Goal: Navigation & Orientation: Find specific page/section

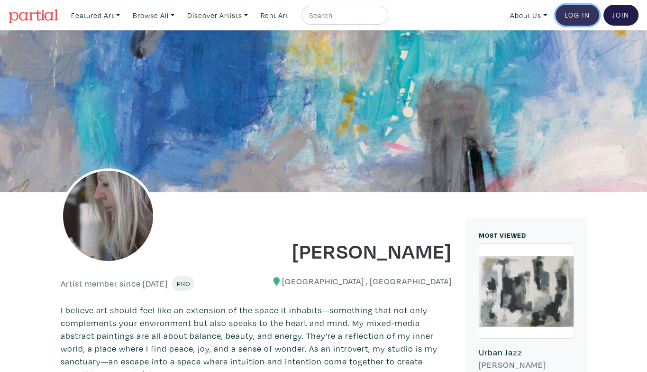
click at [567, 14] on link "Log In" at bounding box center [577, 15] width 44 height 21
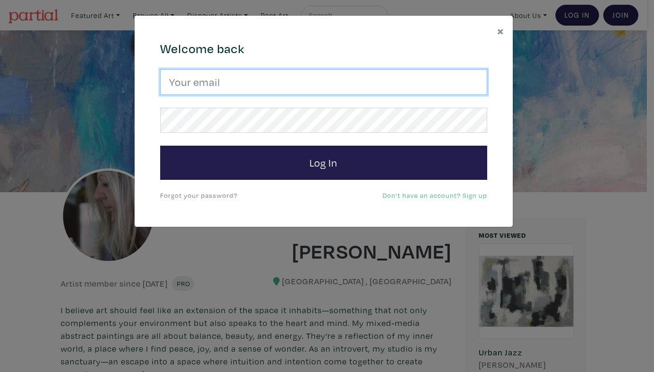
click at [411, 81] on input "email" at bounding box center [323, 82] width 327 height 26
type input "rita@vindedzis.com"
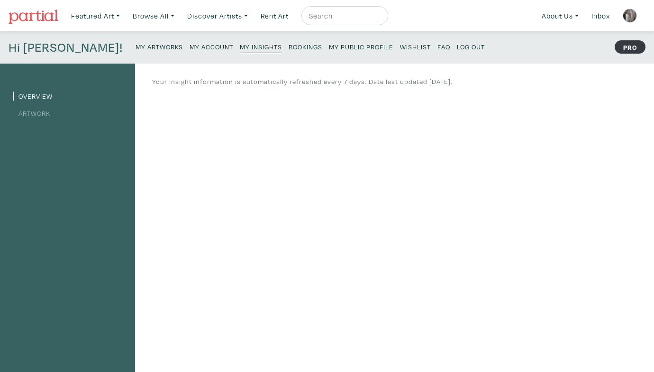
click at [329, 45] on small "My Public Profile" at bounding box center [361, 46] width 64 height 9
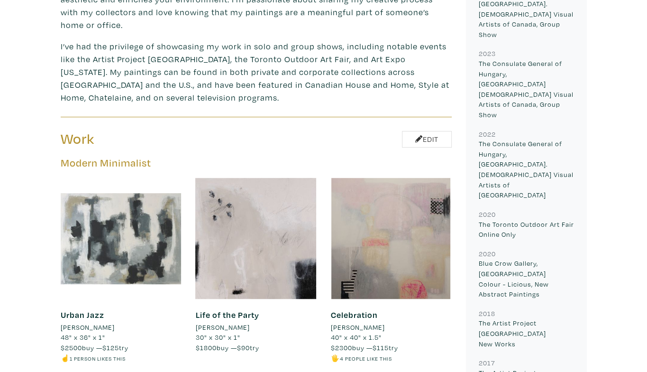
scroll to position [474, 0]
